Goal: Information Seeking & Learning: Learn about a topic

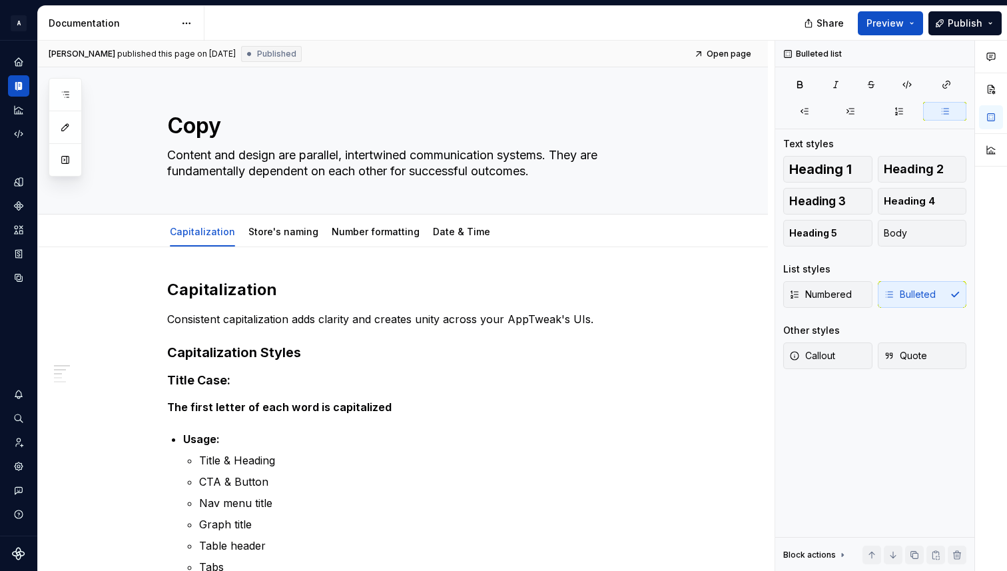
type textarea "*"
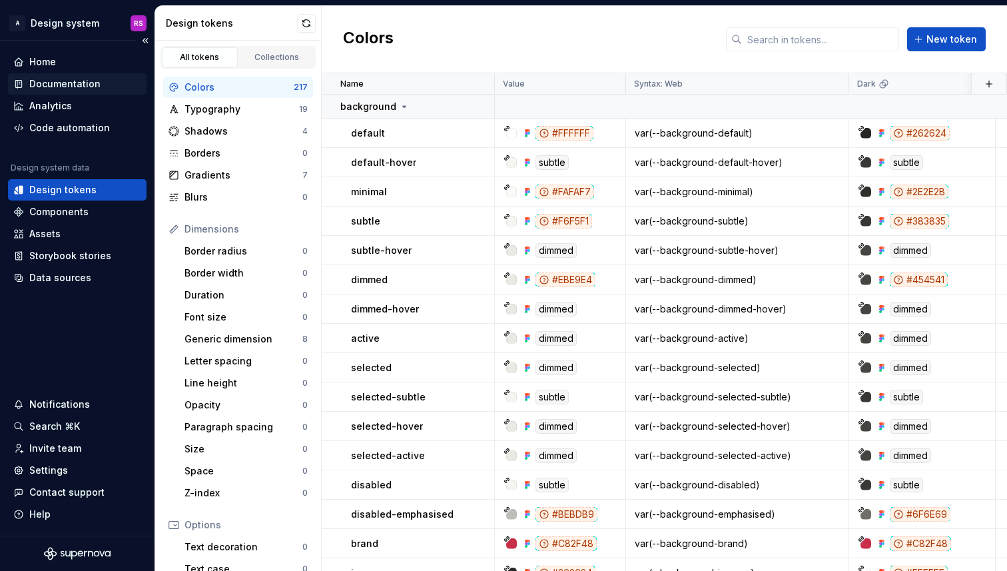
click at [69, 87] on div "Documentation" at bounding box center [64, 83] width 71 height 13
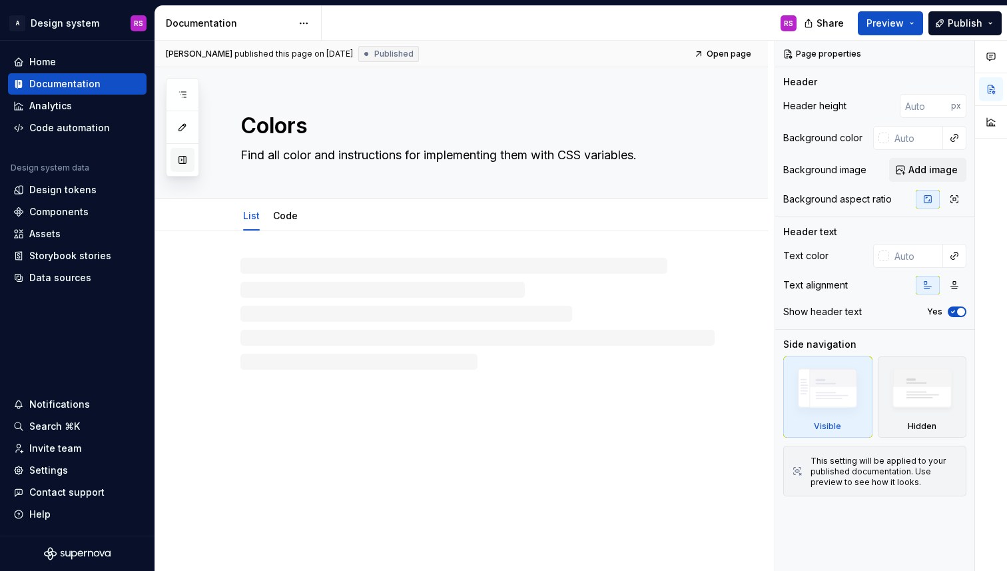
click at [184, 161] on button "button" at bounding box center [183, 160] width 24 height 24
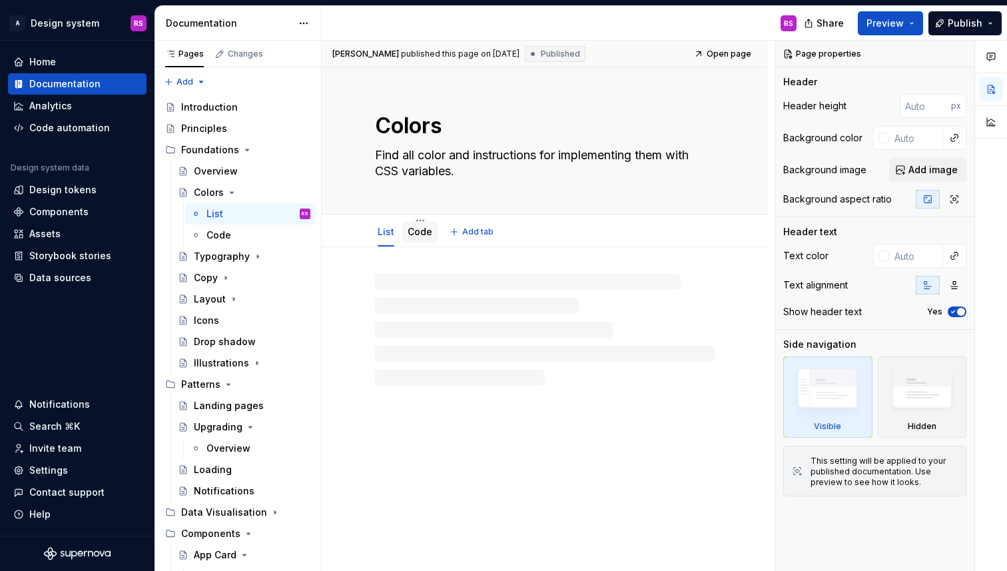
click at [414, 224] on div "Code" at bounding box center [420, 232] width 25 height 16
click at [416, 232] on link "Code" at bounding box center [420, 231] width 25 height 11
type textarea "*"
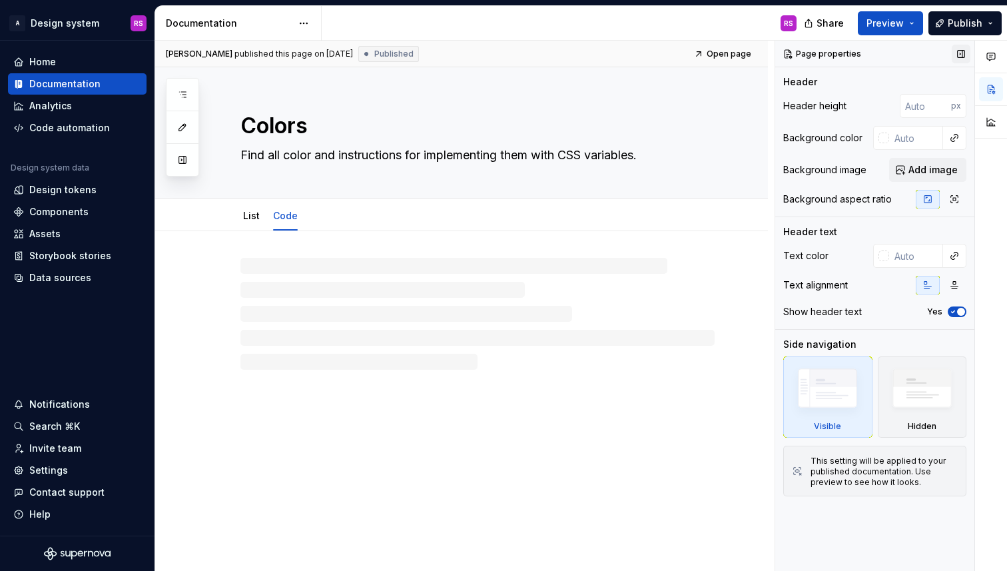
click at [956, 55] on button "button" at bounding box center [961, 54] width 19 height 19
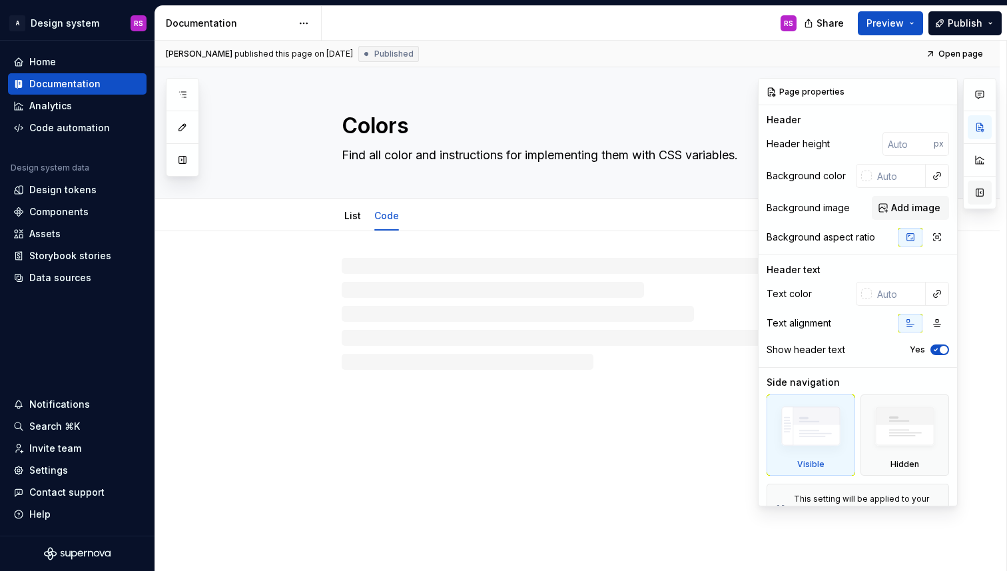
click at [981, 193] on button "button" at bounding box center [980, 192] width 24 height 24
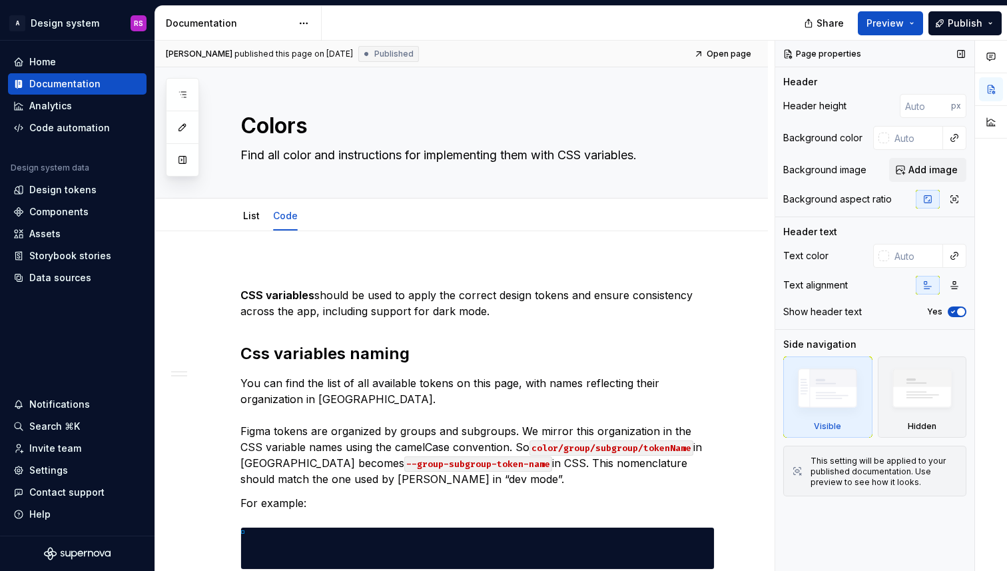
type textarea "*"
